Goal: Check status: Check status

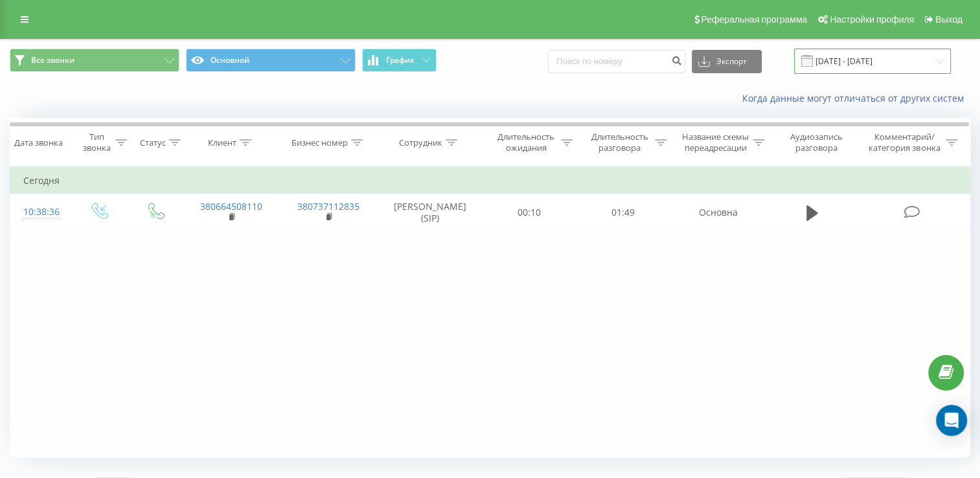
click at [825, 61] on input "19.08.2025 - 19.08.2025" at bounding box center [872, 61] width 157 height 25
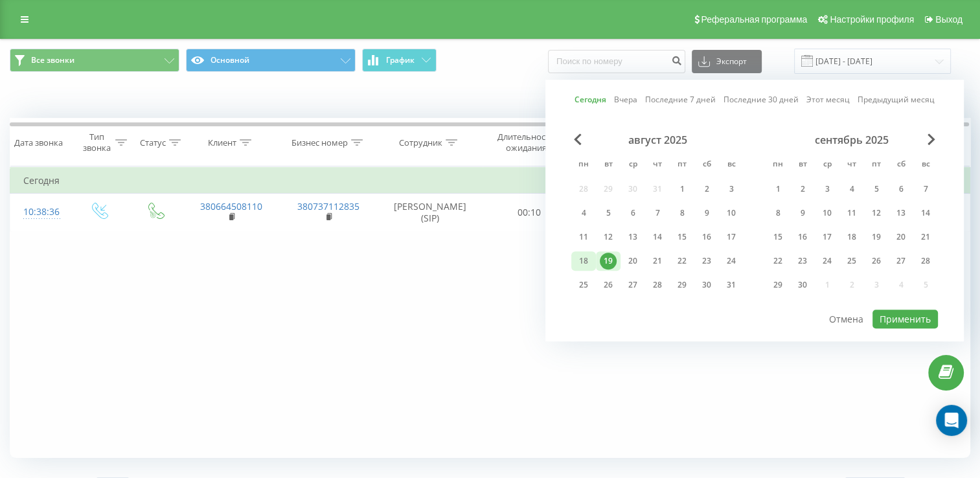
click at [585, 254] on div "18" at bounding box center [583, 261] width 17 height 17
click at [607, 258] on div "19" at bounding box center [608, 261] width 17 height 17
click at [894, 317] on button "Применить" at bounding box center [904, 318] width 65 height 19
type input "[DATE] - [DATE]"
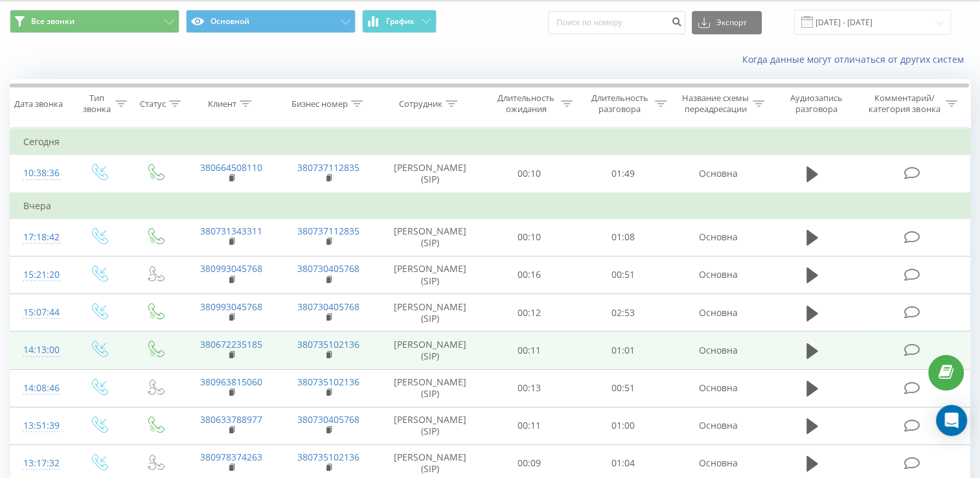
scroll to position [65, 0]
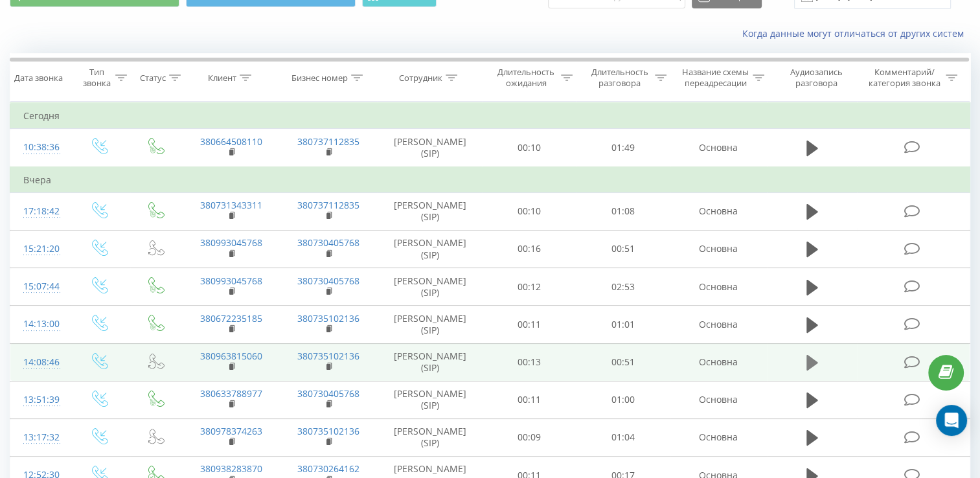
click at [811, 369] on icon at bounding box center [812, 363] width 12 height 16
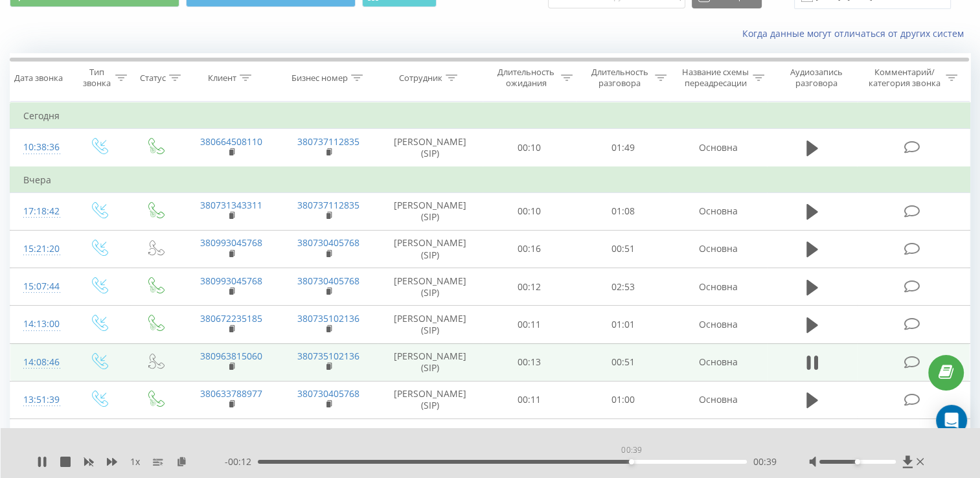
click at [631, 460] on div "00:39" at bounding box center [502, 462] width 489 height 4
click at [37, 465] on icon at bounding box center [42, 461] width 10 height 10
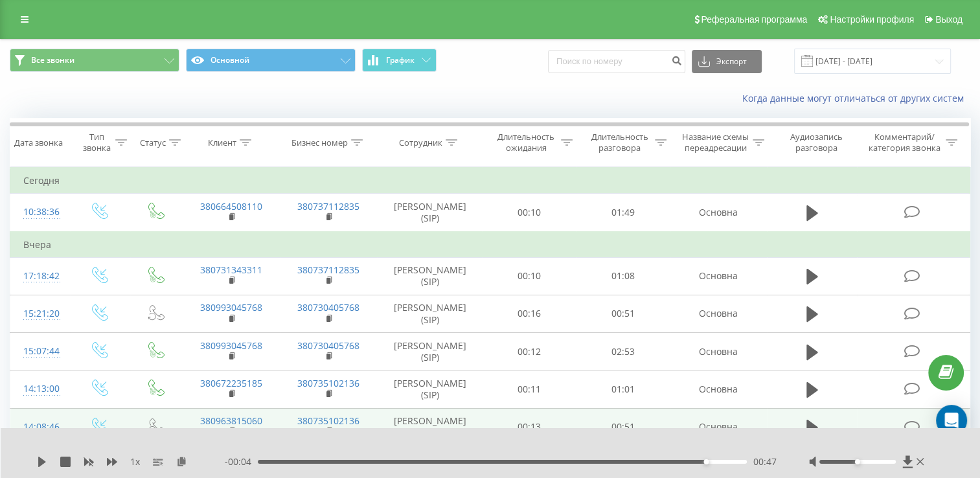
scroll to position [0, 0]
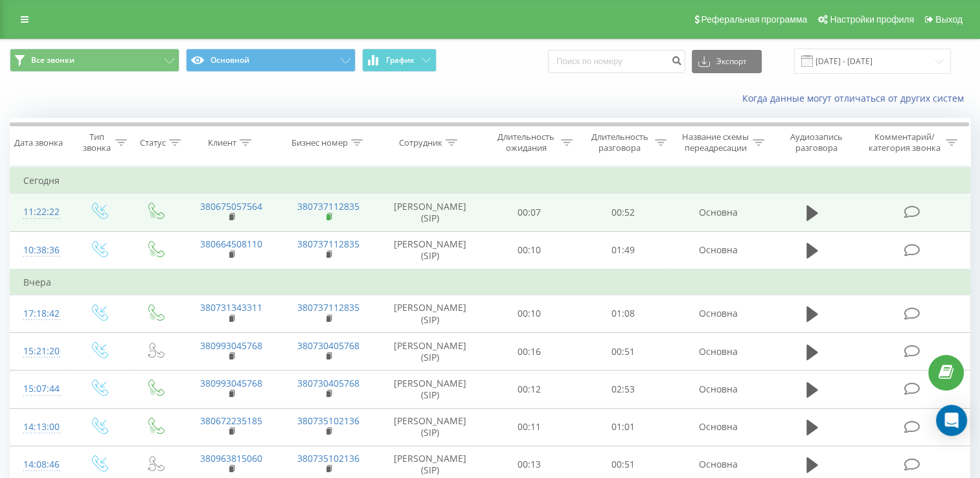
click at [331, 221] on icon at bounding box center [329, 216] width 7 height 9
click at [233, 221] on icon at bounding box center [232, 216] width 7 height 9
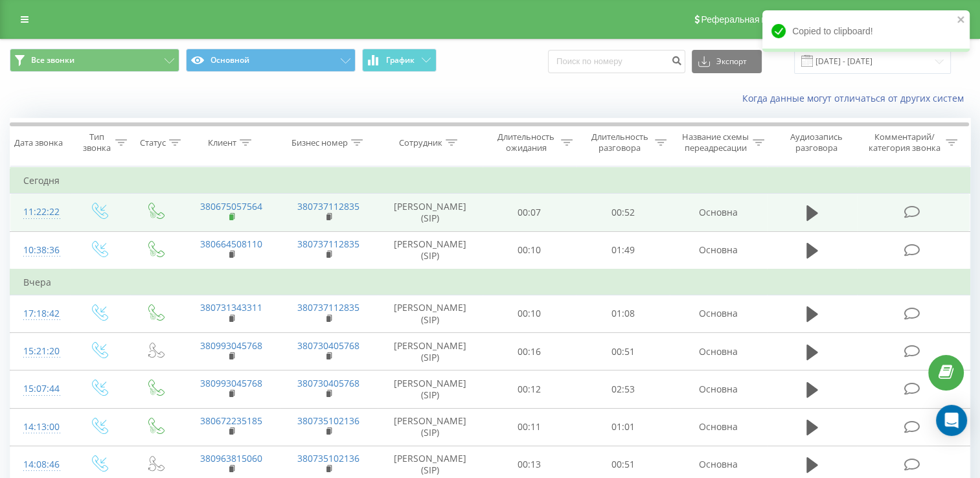
click at [230, 221] on icon at bounding box center [232, 216] width 7 height 9
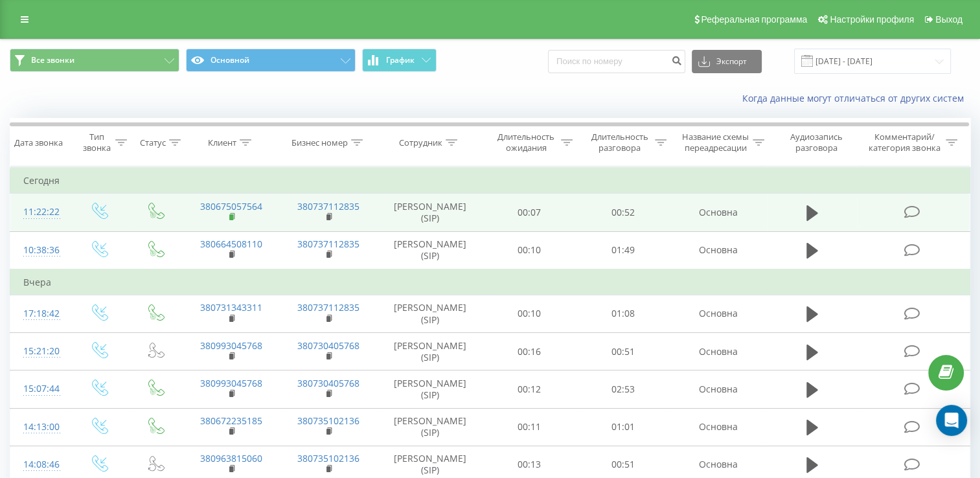
click at [232, 221] on icon at bounding box center [232, 216] width 7 height 9
click at [231, 220] on rect at bounding box center [231, 217] width 4 height 6
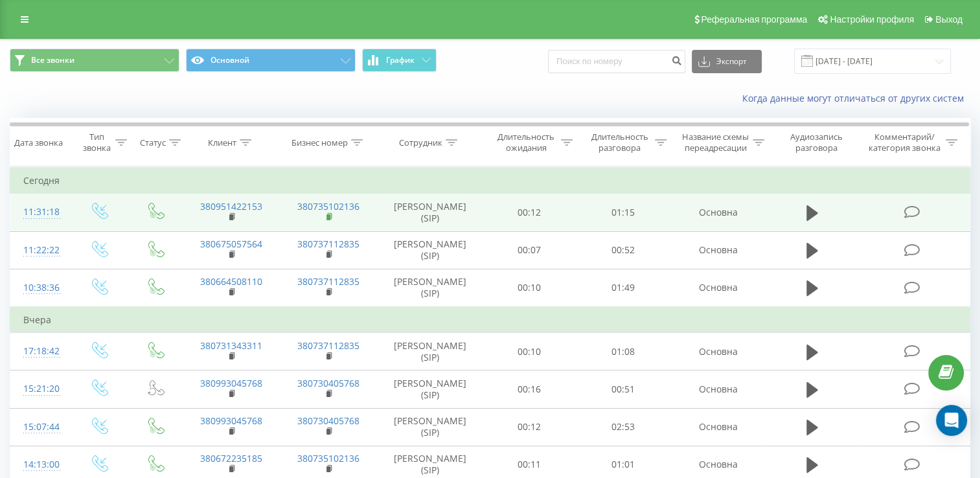
click at [329, 220] on rect at bounding box center [328, 217] width 4 height 6
click at [229, 221] on icon at bounding box center [232, 216] width 7 height 9
click at [228, 228] on td "380951422153" at bounding box center [231, 213] width 97 height 38
click at [233, 220] on rect at bounding box center [231, 217] width 4 height 6
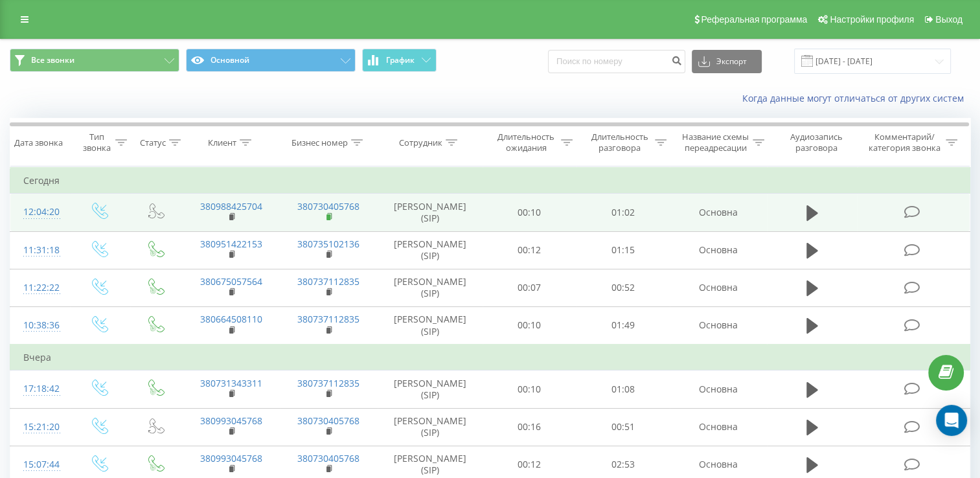
drag, startPoint x: 0, startPoint y: 0, endPoint x: 331, endPoint y: 226, distance: 401.2
click at [331, 219] on icon at bounding box center [330, 216] width 5 height 6
click at [231, 221] on icon at bounding box center [232, 216] width 7 height 9
click at [228, 227] on td "380988425704" at bounding box center [231, 213] width 97 height 38
click at [230, 220] on rect at bounding box center [231, 217] width 4 height 6
